Goal: Communication & Community: Answer question/provide support

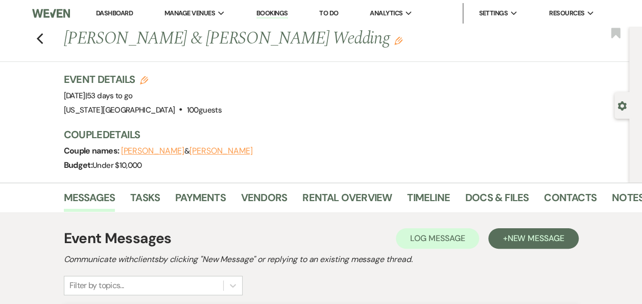
click at [112, 12] on link "Dashboard" at bounding box center [114, 13] width 37 height 9
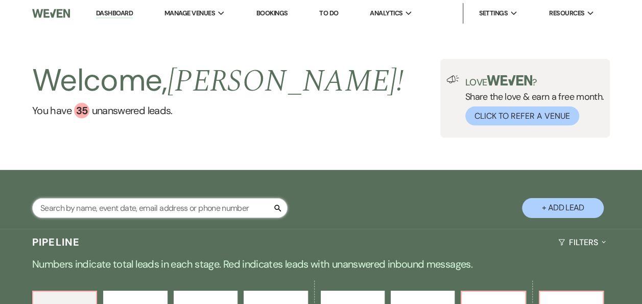
click at [159, 209] on input "text" at bounding box center [160, 208] width 256 height 20
click at [194, 215] on input "[PERSON_NAME]" at bounding box center [160, 208] width 256 height 20
type input "[PERSON_NAME]"
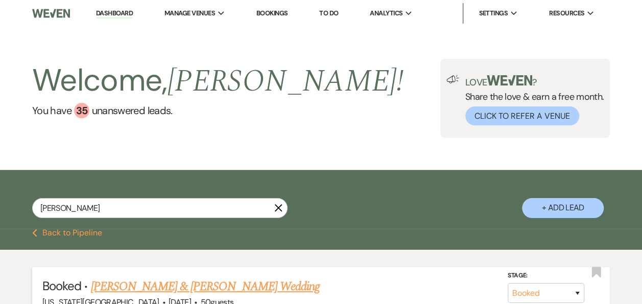
click at [193, 288] on link "[PERSON_NAME] & [PERSON_NAME] Wedding" at bounding box center [204, 286] width 229 height 18
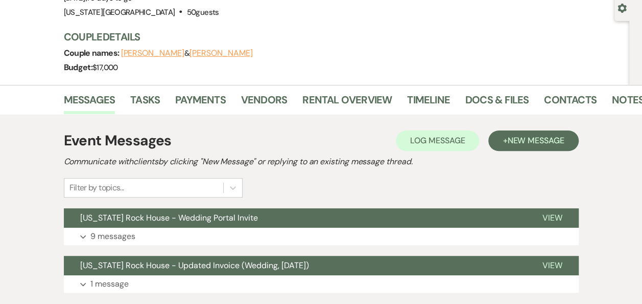
scroll to position [89, 0]
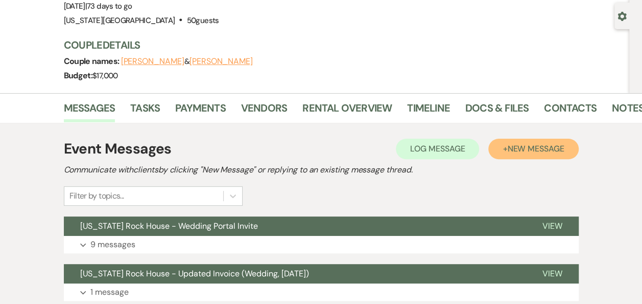
click at [523, 148] on span "New Message" at bounding box center [536, 148] width 57 height 11
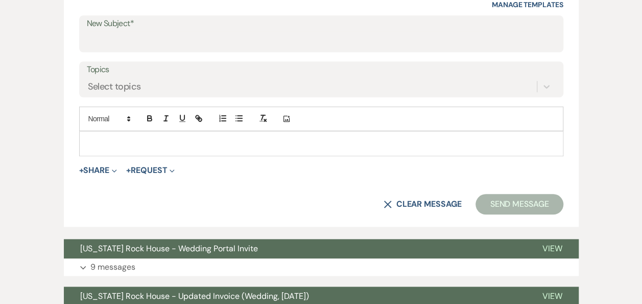
scroll to position [446, 0]
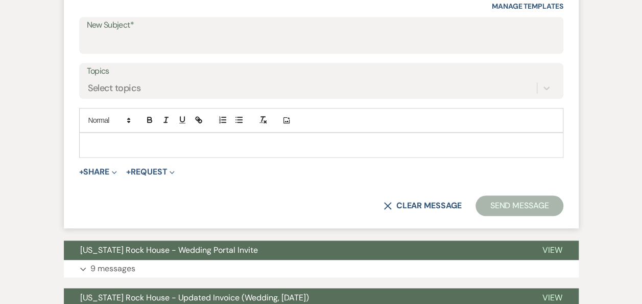
click at [93, 139] on p at bounding box center [321, 144] width 468 height 11
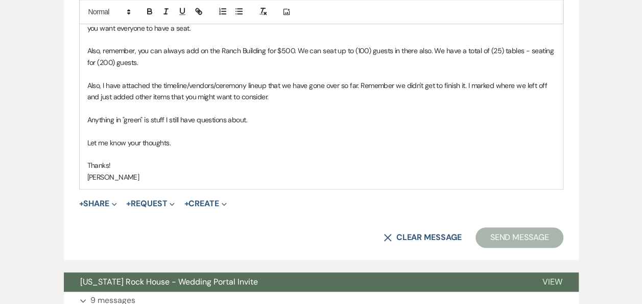
scroll to position [599, 0]
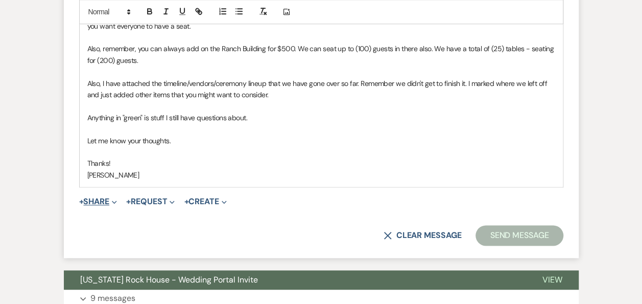
click at [105, 197] on button "+ Share Expand" at bounding box center [98, 201] width 38 height 8
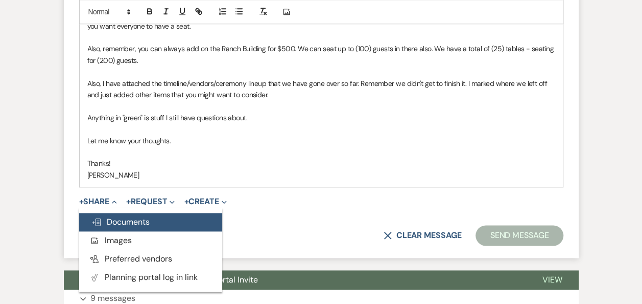
click at [127, 220] on span "Doc Upload Documents" at bounding box center [120, 221] width 58 height 11
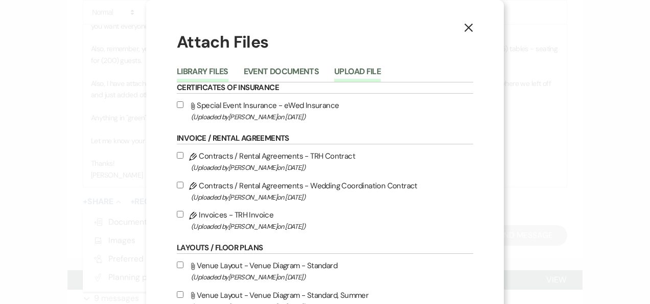
click at [346, 71] on button "Upload File" at bounding box center [357, 74] width 47 height 14
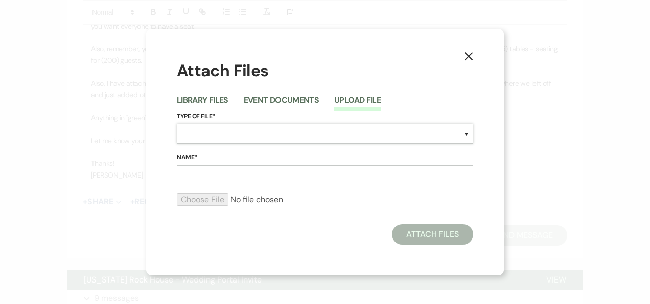
click at [467, 131] on select "Special Event Insurance Vendor Certificate of Insurance Contracts / Rental Agre…" at bounding box center [325, 134] width 296 height 20
select select "23"
click at [177, 124] on select "Special Event Insurance Vendor Certificate of Insurance Contracts / Rental Agre…" at bounding box center [325, 134] width 296 height 20
click at [242, 176] on input "Name*" at bounding box center [325, 175] width 296 height 20
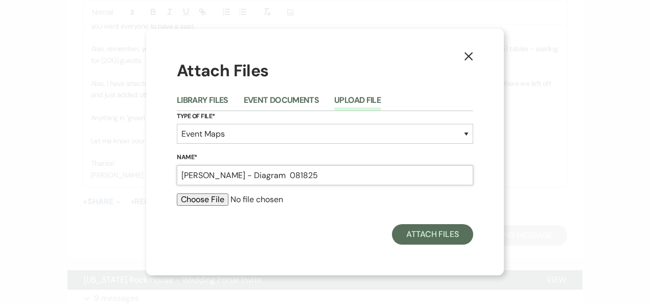
type input "[PERSON_NAME] - Diagram 081825"
click at [204, 201] on input "file" at bounding box center [325, 199] width 296 height 12
type input "C:\fakepath\[PERSON_NAME] - Diagram 081825.pdf"
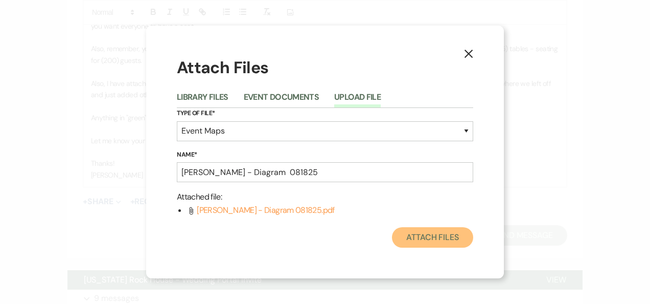
click at [434, 238] on button "Attach Files" at bounding box center [432, 237] width 81 height 20
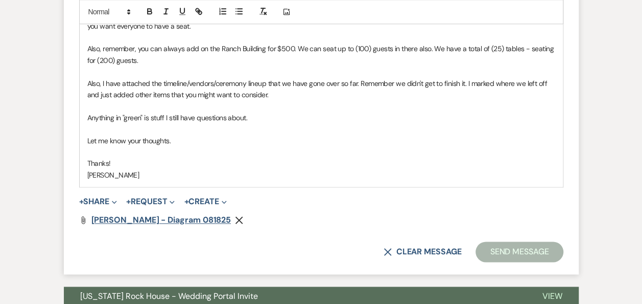
click at [173, 221] on span "[PERSON_NAME] - Diagram 081825" at bounding box center [161, 219] width 140 height 11
click at [235, 219] on icon "Remove" at bounding box center [239, 220] width 8 height 8
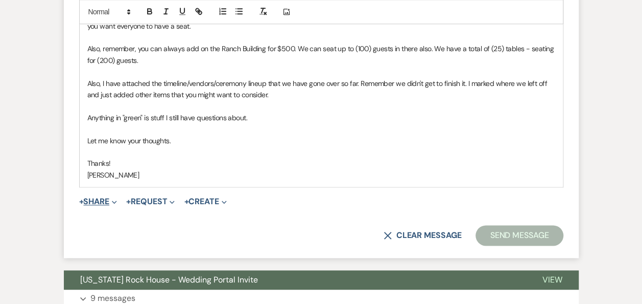
click at [107, 200] on button "+ Share Expand" at bounding box center [98, 201] width 38 height 8
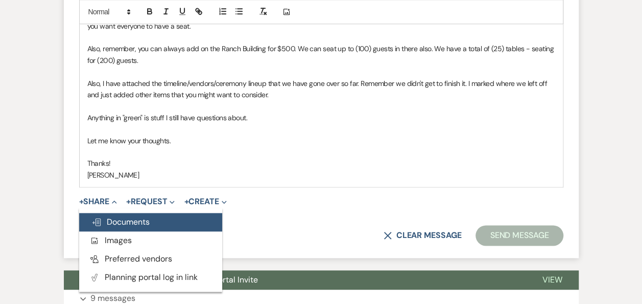
click at [124, 220] on span "Doc Upload Documents" at bounding box center [120, 221] width 58 height 11
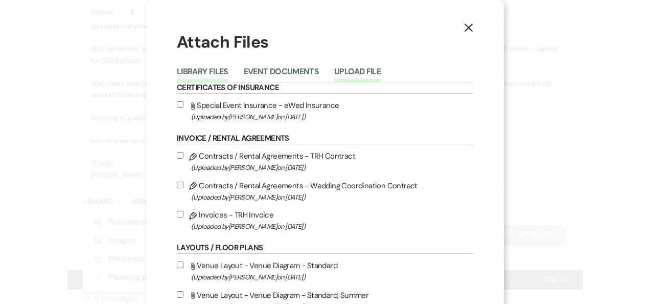
click at [361, 76] on button "Upload File" at bounding box center [357, 74] width 47 height 14
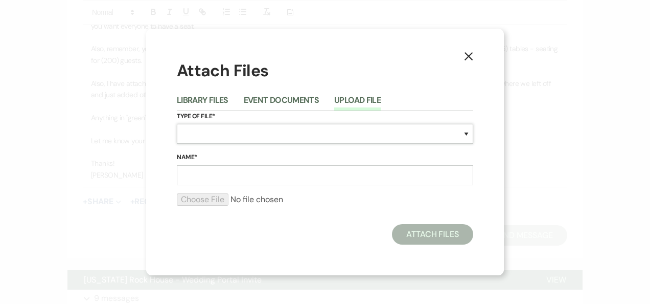
click at [469, 135] on select "Special Event Insurance Vendor Certificate of Insurance Contracts / Rental Agre…" at bounding box center [325, 134] width 296 height 20
click at [177, 124] on select "Special Event Insurance Vendor Certificate of Insurance Contracts / Rental Agre…" at bounding box center [325, 134] width 296 height 20
click at [465, 133] on select "Special Event Insurance Vendor Certificate of Insurance Contracts / Rental Agre…" at bounding box center [325, 134] width 296 height 20
select select "24"
click at [177, 124] on select "Special Event Insurance Vendor Certificate of Insurance Contracts / Rental Agre…" at bounding box center [325, 134] width 296 height 20
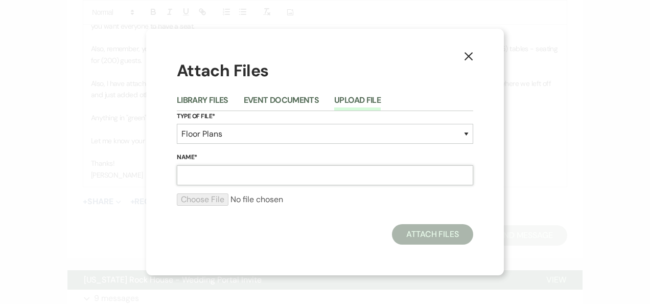
click at [266, 175] on input "Name*" at bounding box center [325, 175] width 296 height 20
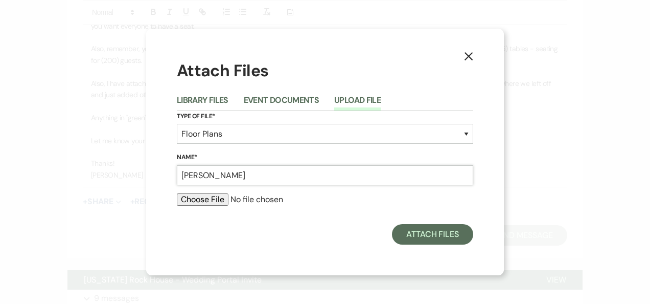
type input "[PERSON_NAME] - Diagram 081825"
click at [211, 199] on input "file" at bounding box center [325, 199] width 296 height 12
type input "C:\fakepath\[PERSON_NAME] - Diagram 081825.pptx"
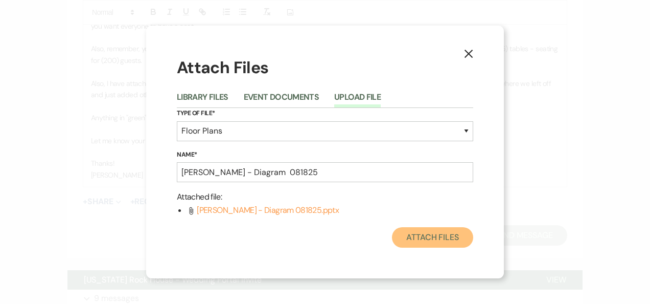
click at [431, 239] on button "Attach Files" at bounding box center [432, 237] width 81 height 20
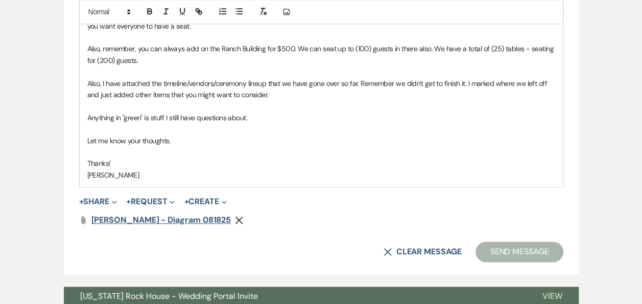
click at [160, 219] on span "[PERSON_NAME] - Diagram 081825" at bounding box center [161, 219] width 140 height 11
click at [97, 201] on button "+ Share Expand" at bounding box center [98, 201] width 38 height 8
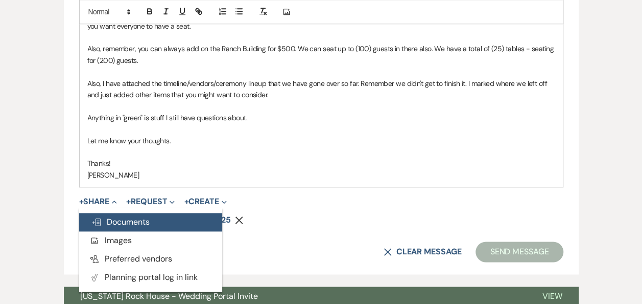
click at [120, 222] on span "Doc Upload Documents" at bounding box center [120, 221] width 58 height 11
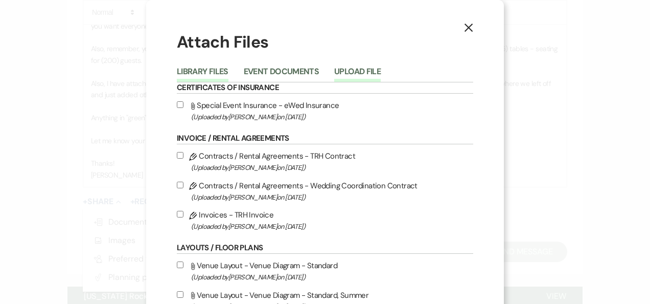
click at [360, 72] on button "Upload File" at bounding box center [357, 74] width 47 height 14
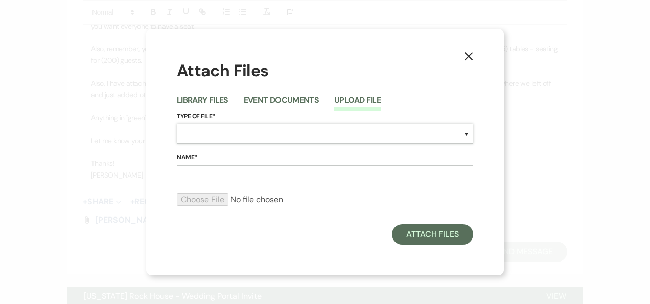
click at [466, 131] on select "Special Event Insurance Vendor Certificate of Insurance Contracts / Rental Agre…" at bounding box center [325, 134] width 296 height 20
select select "30"
click at [177, 124] on select "Special Event Insurance Vendor Certificate of Insurance Contracts / Rental Agre…" at bounding box center [325, 134] width 296 height 20
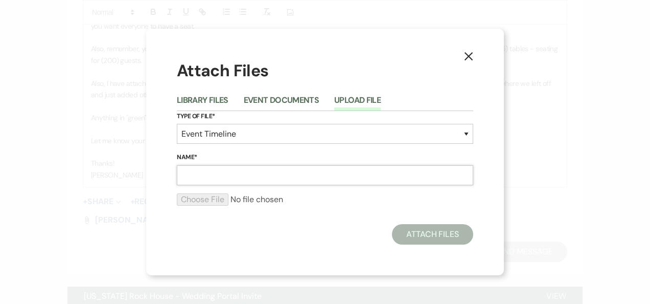
click at [236, 181] on input "Name*" at bounding box center [325, 175] width 296 height 20
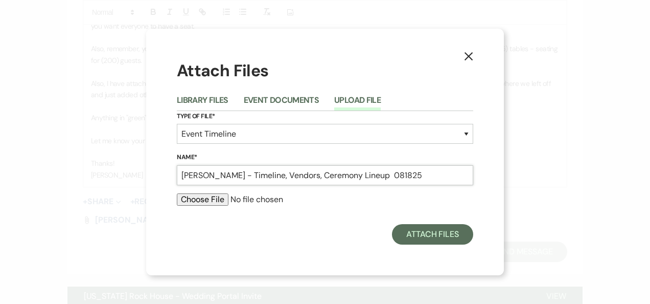
type input "[PERSON_NAME] - Timeline, Vendors, Ceremony Lineup 081825"
click at [209, 201] on input "file" at bounding box center [325, 199] width 296 height 12
type input "C:\fakepath\[PERSON_NAME] - Timeline, Vendors, Ceremony Lineup 081825.docx"
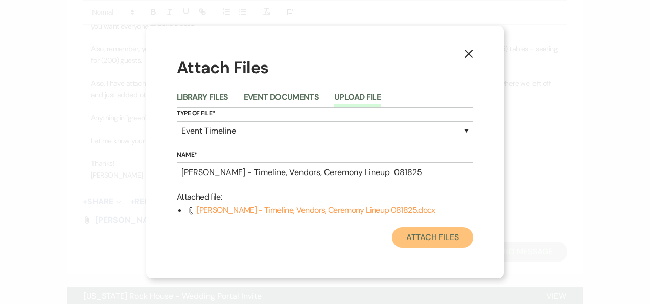
click at [422, 241] on button "Attach Files" at bounding box center [432, 237] width 81 height 20
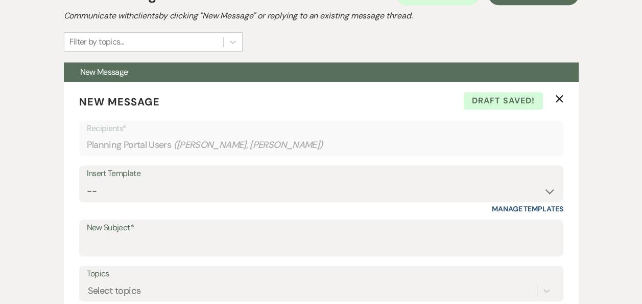
scroll to position [240, 0]
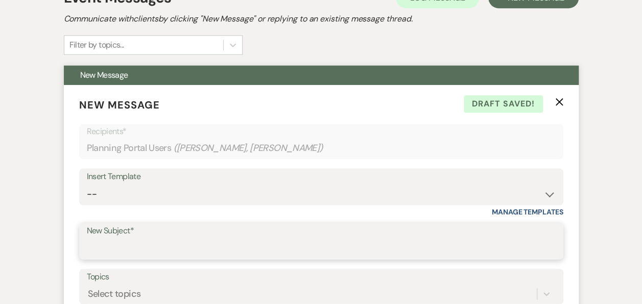
click at [158, 247] on input "New Subject*" at bounding box center [321, 248] width 469 height 20
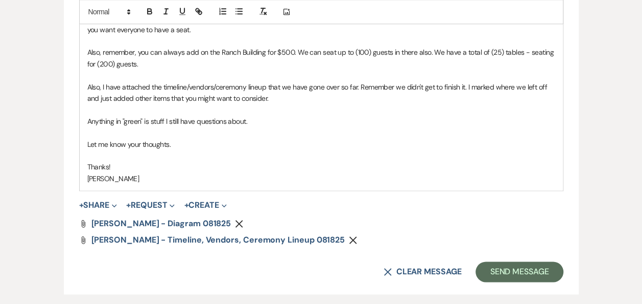
scroll to position [697, 0]
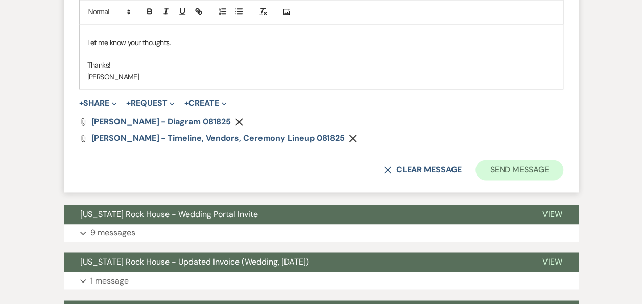
type input "[US_STATE] Rock House - Diagram & Timeline/Vendors/Ceremony Lineup 081825"
click at [513, 173] on button "Send Message" at bounding box center [519, 169] width 87 height 20
